Goal: Task Accomplishment & Management: Manage account settings

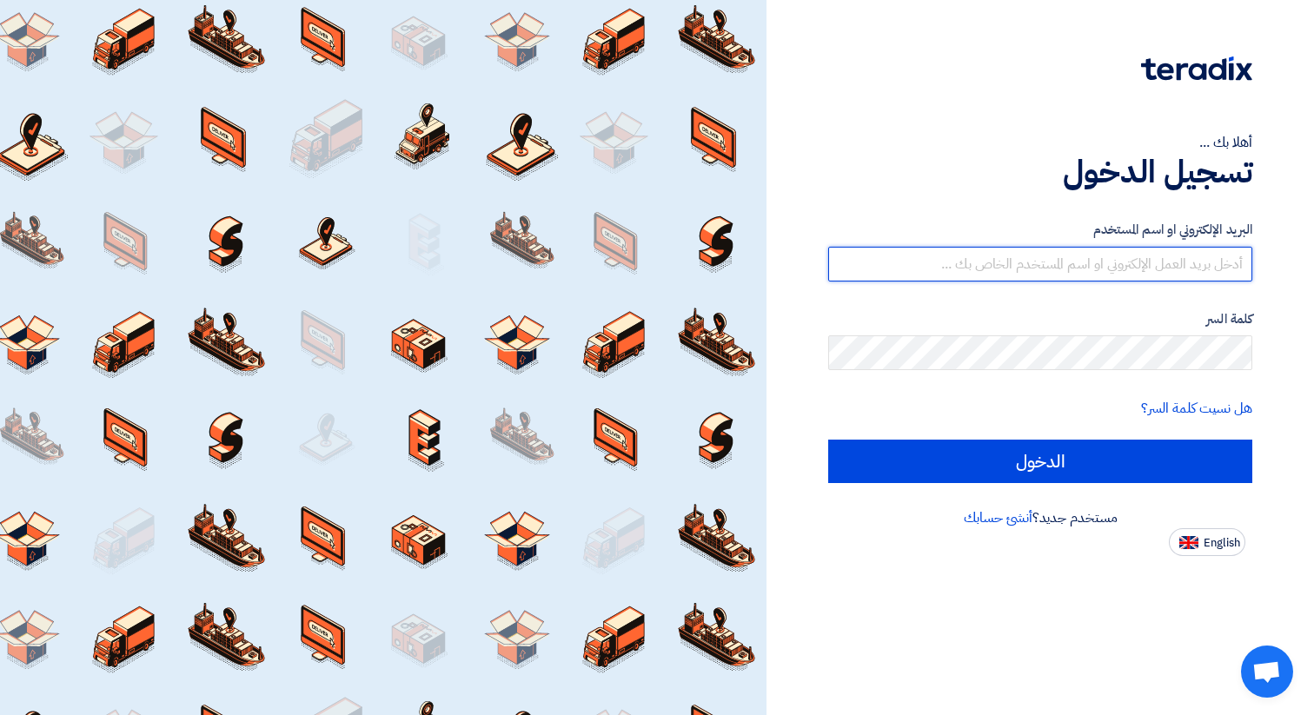
click at [1034, 250] on input "text" at bounding box center [1040, 264] width 424 height 35
type input "[DOMAIN_NAME][EMAIL_ADDRESS][DOMAIN_NAME]"
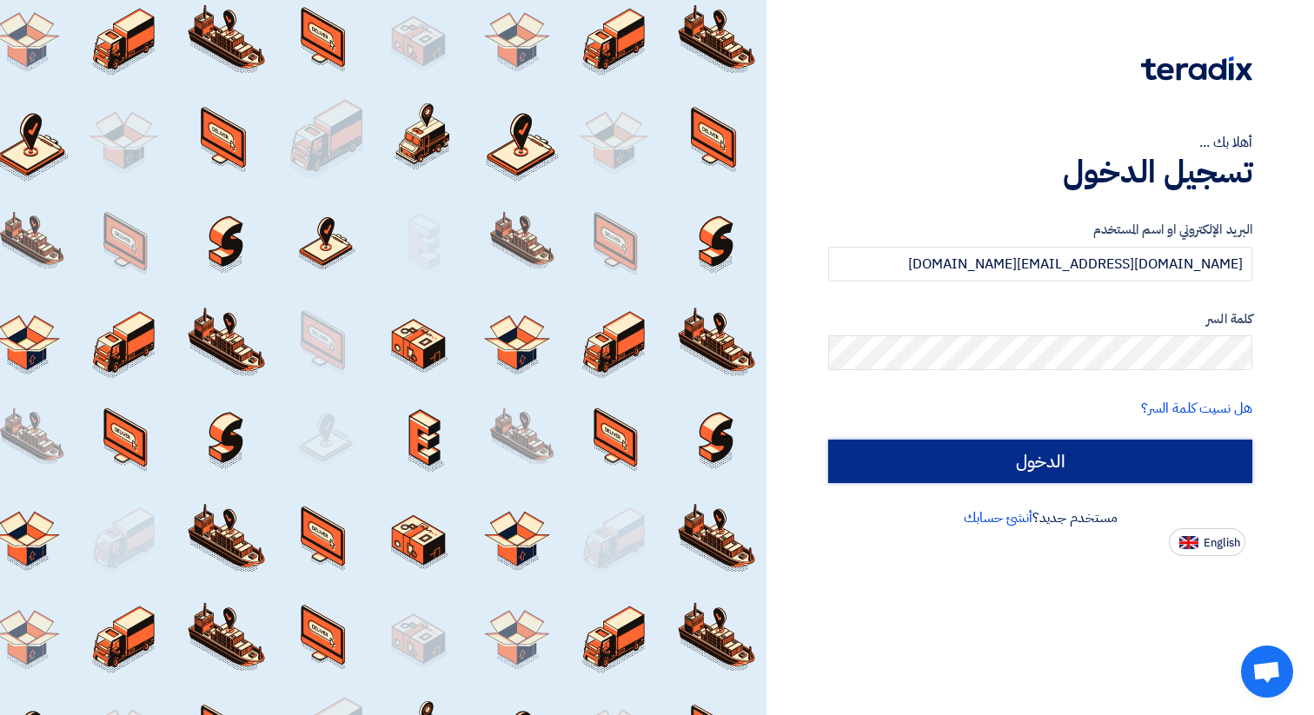
click at [1070, 464] on input "الدخول" at bounding box center [1040, 461] width 424 height 43
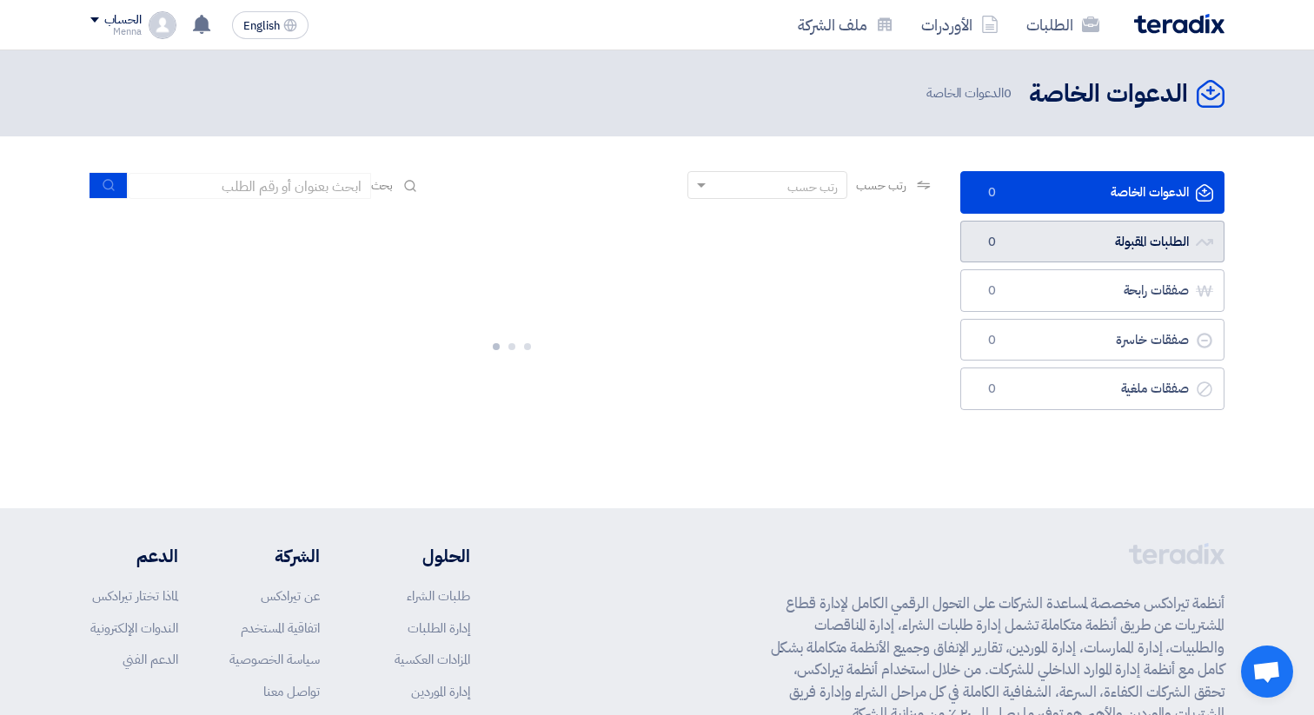
click at [1110, 246] on link "الطلبات المقبولة الطلبات المقبولة 0" at bounding box center [1092, 242] width 264 height 43
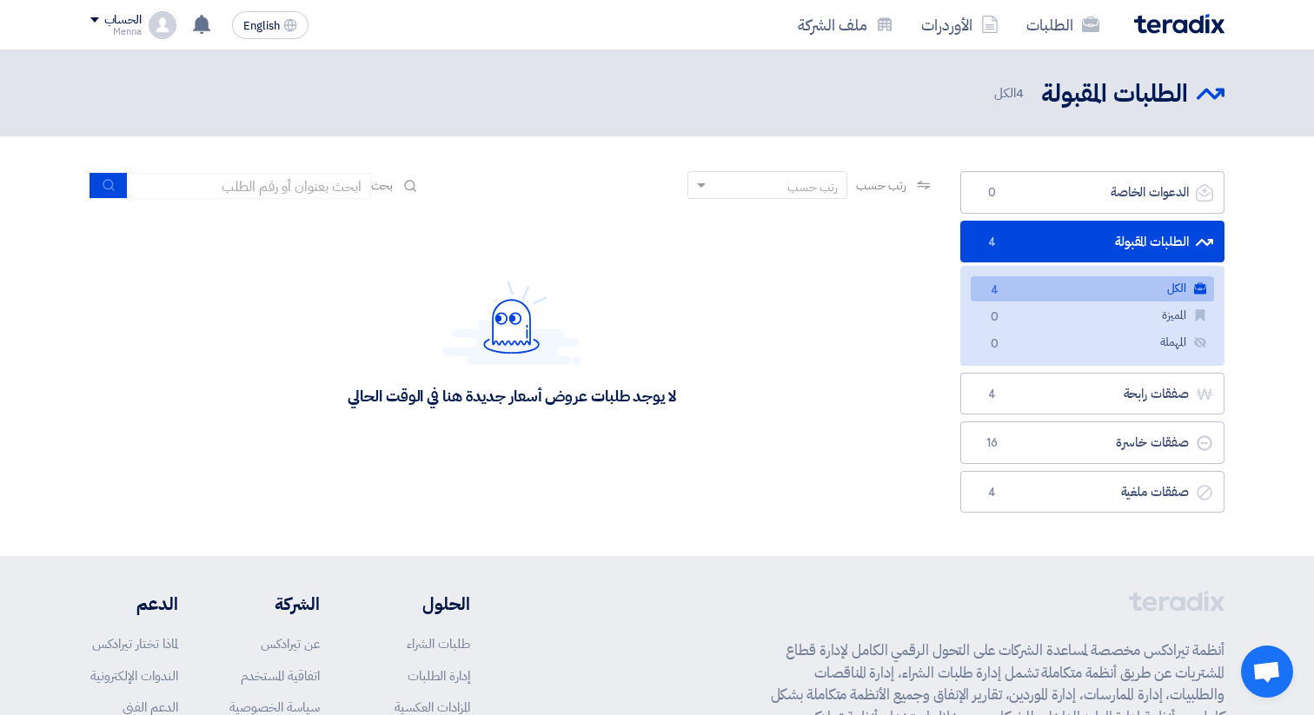
click at [1020, 243] on link "الطلبات المقبولة الطلبات المقبولة 4" at bounding box center [1092, 242] width 264 height 43
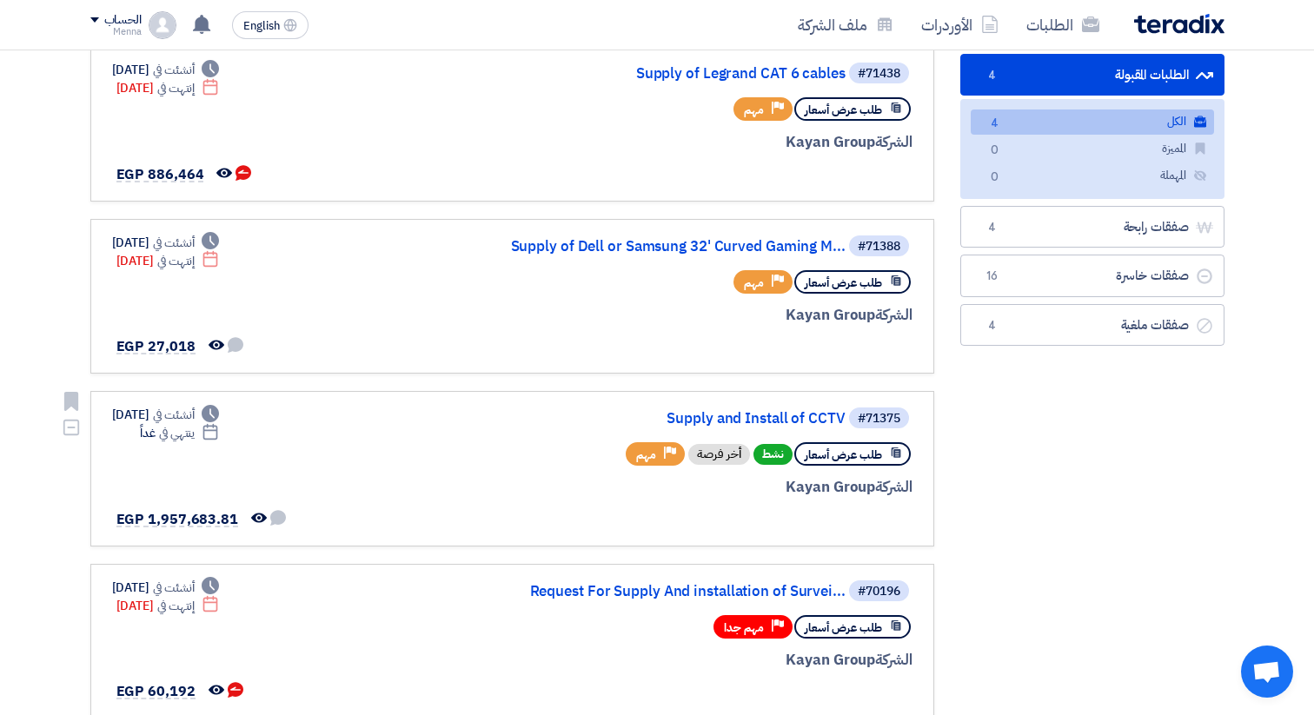
scroll to position [175, 0]
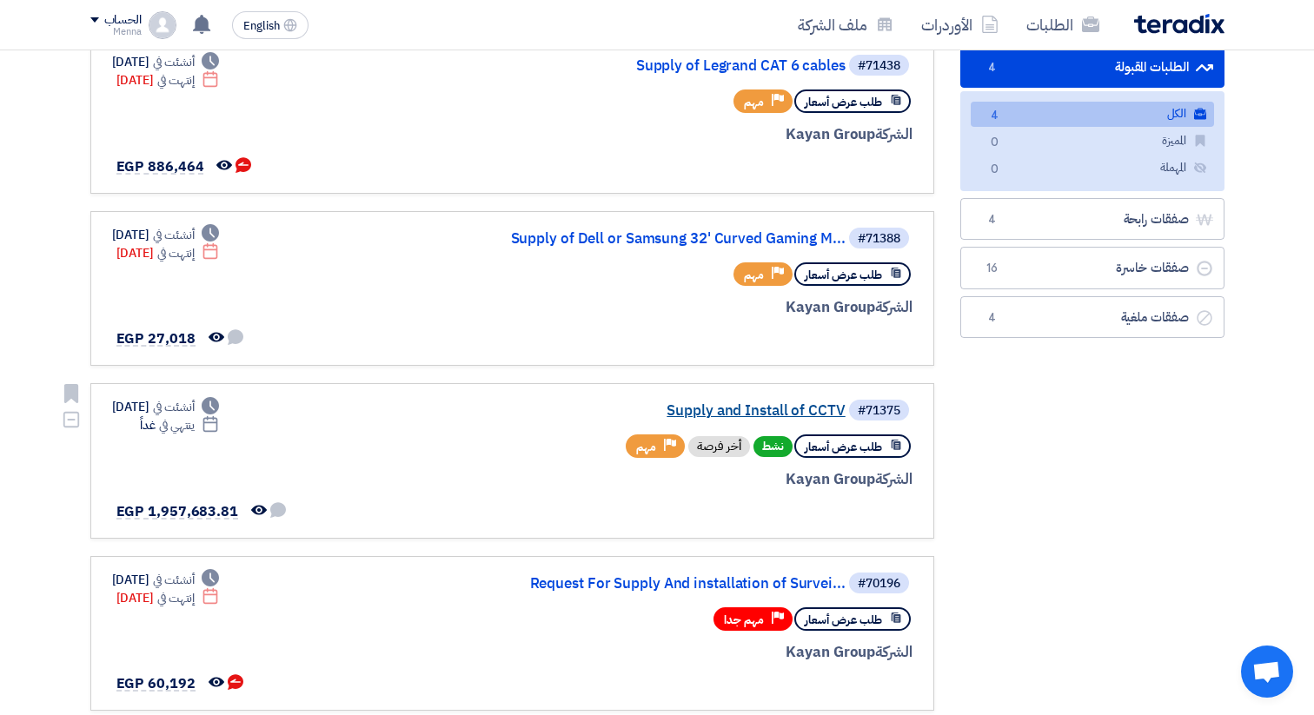
click at [797, 410] on link "Supply and Install of CCTV" at bounding box center [672, 411] width 348 height 16
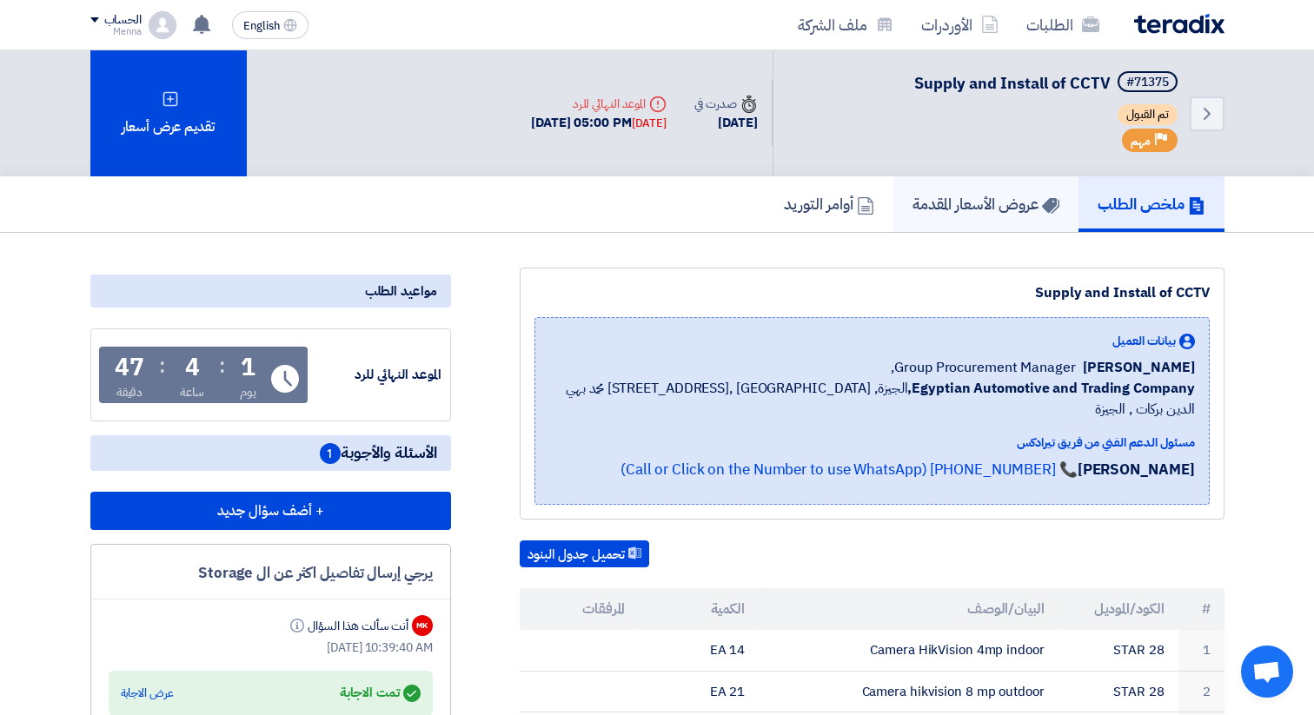
click at [986, 211] on h5 "عروض الأسعار المقدمة" at bounding box center [985, 204] width 147 height 20
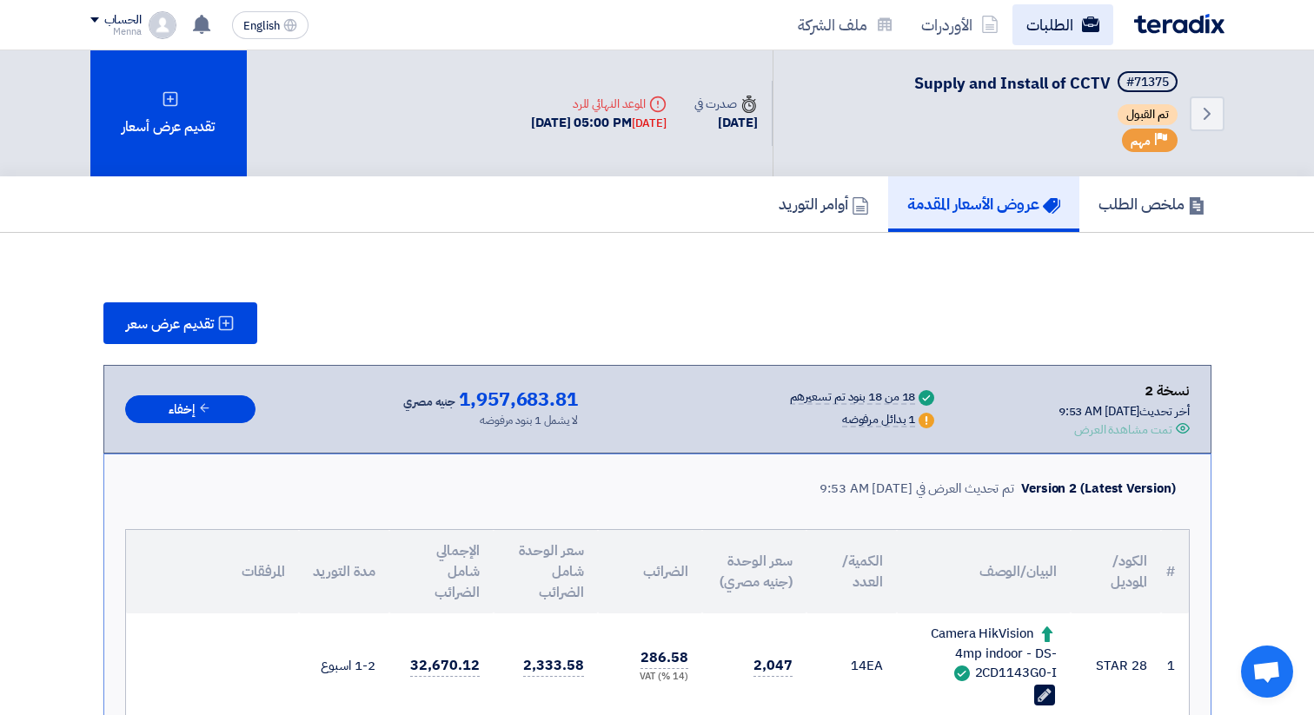
click at [1040, 21] on link "الطلبات" at bounding box center [1062, 24] width 101 height 41
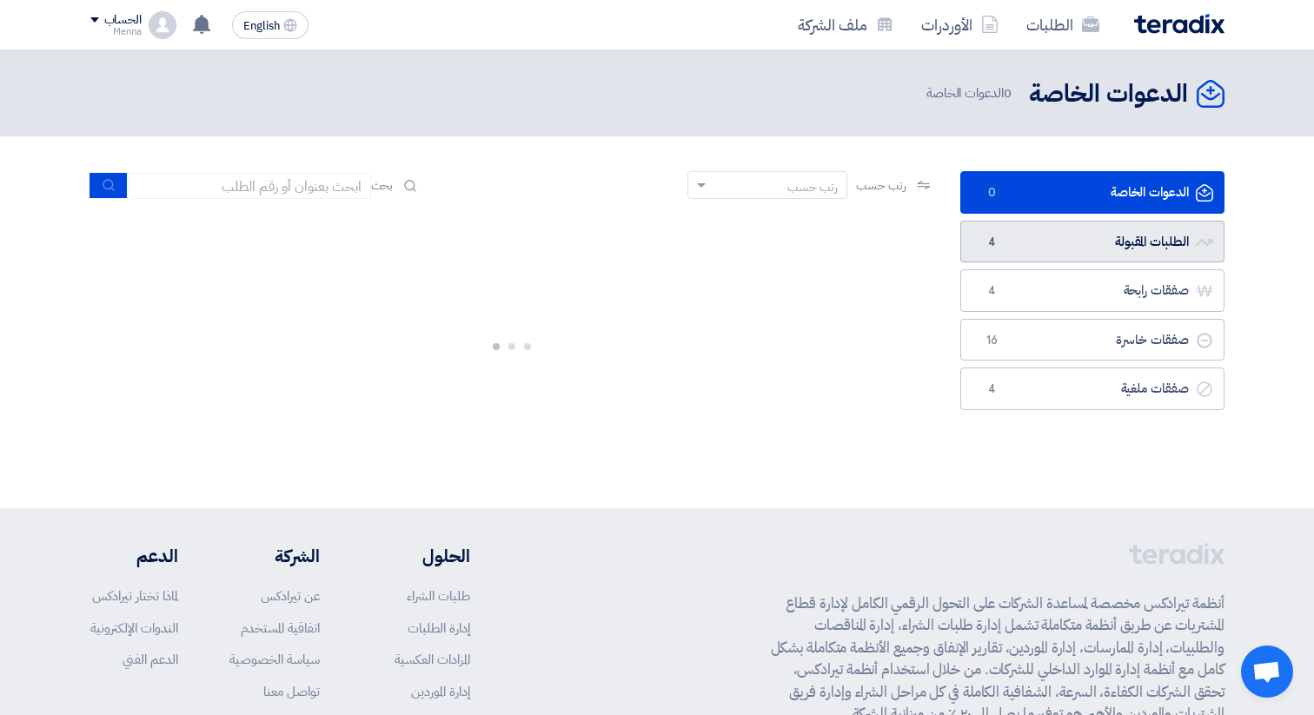
click at [1117, 245] on link "الطلبات المقبولة الطلبات المقبولة 4" at bounding box center [1092, 242] width 264 height 43
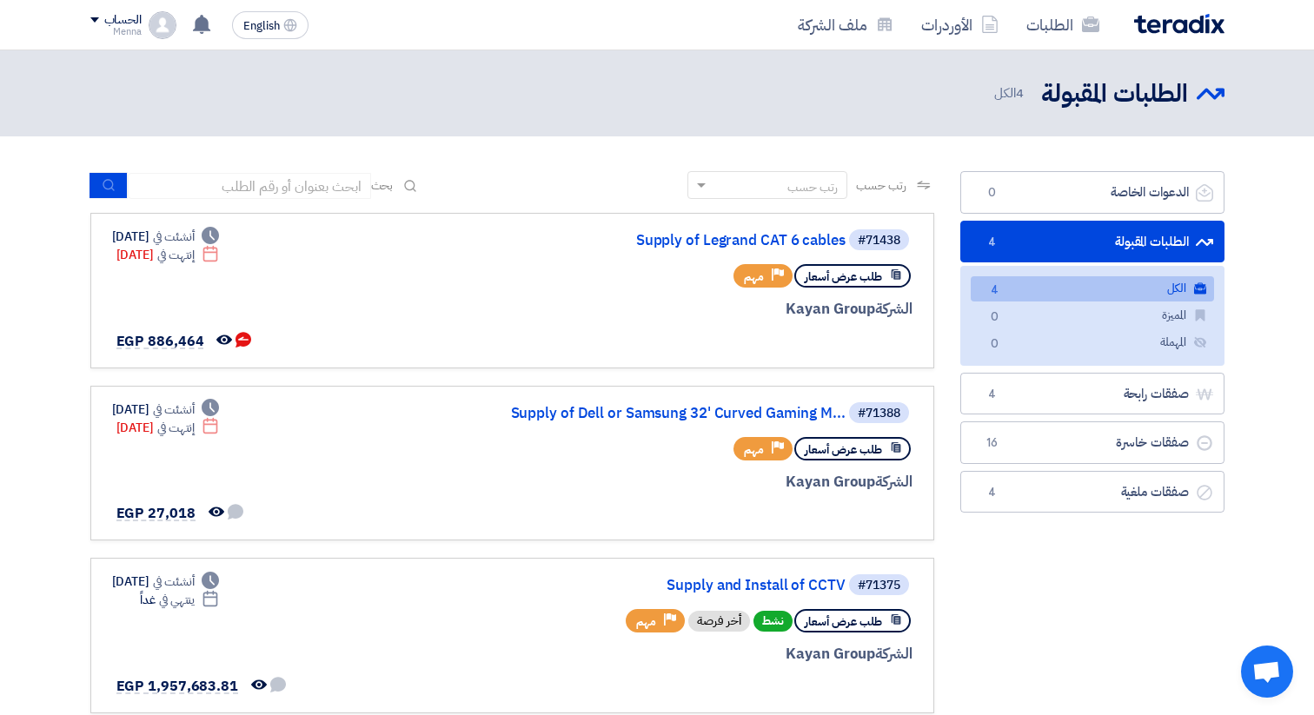
click at [1166, 290] on link "الكل الكل 4" at bounding box center [1092, 288] width 243 height 25
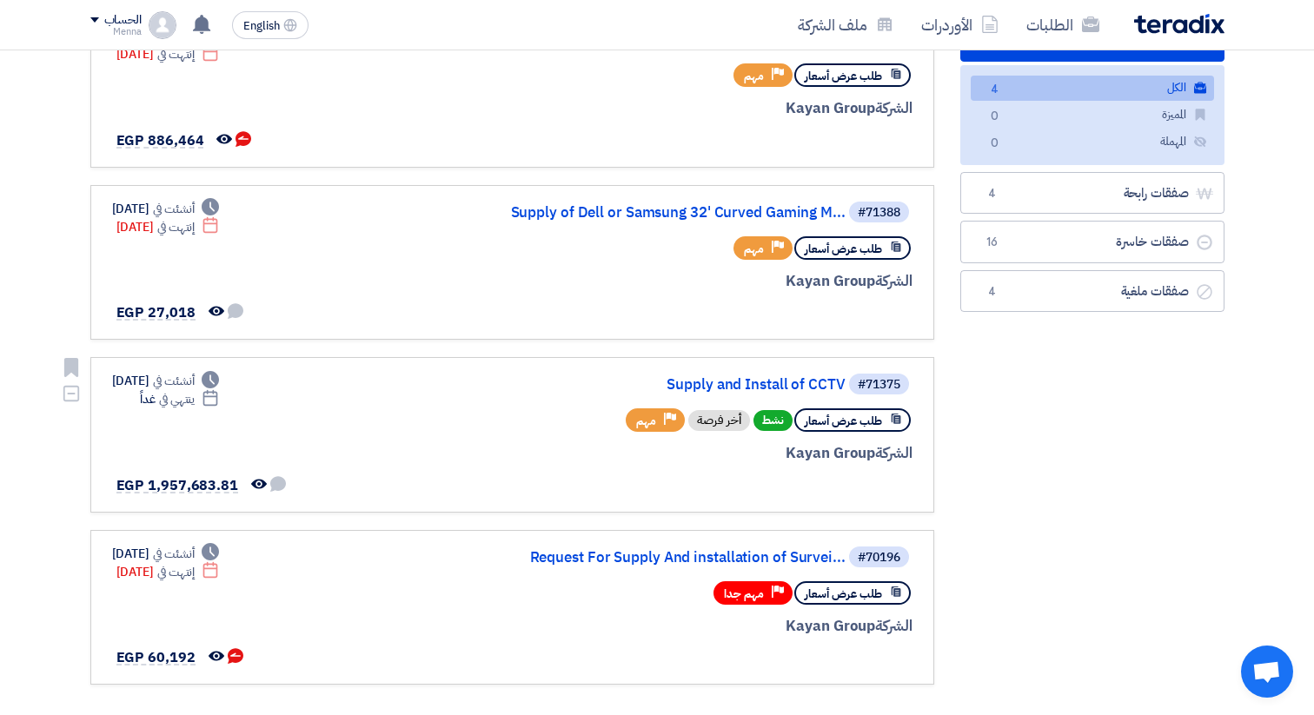
scroll to position [211, 0]
